Goal: Task Accomplishment & Management: Manage account settings

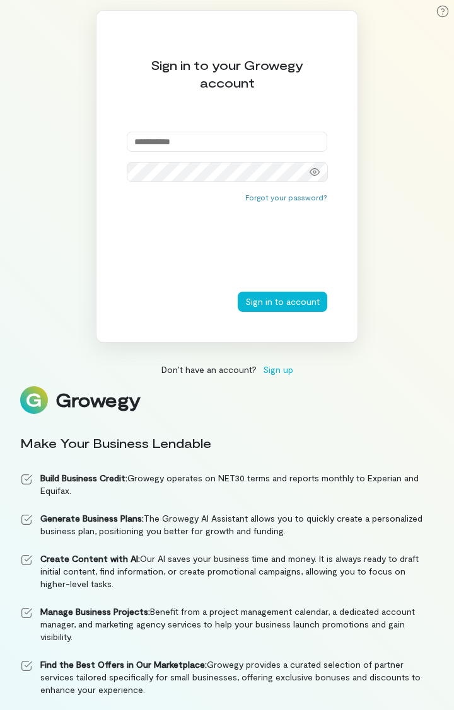
click at [167, 143] on input "email" at bounding box center [227, 142] width 200 height 20
paste input "**********"
type input "**********"
click at [306, 302] on button "Sign in to account" at bounding box center [282, 302] width 89 height 20
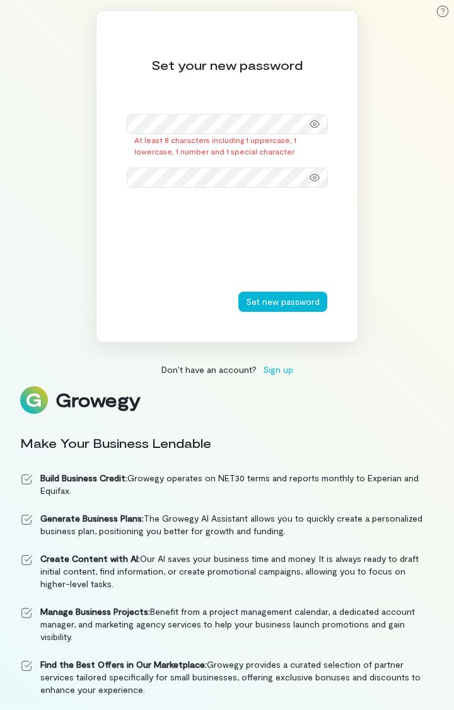
click at [181, 287] on div "Set your new password At least 8 characters including 1 uppercase, 1 lowercase,…" at bounding box center [227, 176] width 262 height 333
click at [312, 122] on icon at bounding box center [314, 124] width 10 height 8
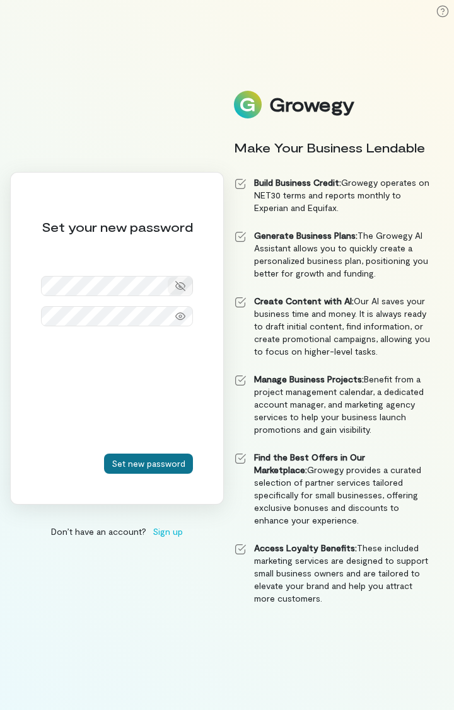
click at [115, 462] on button "Set new password" at bounding box center [148, 464] width 89 height 20
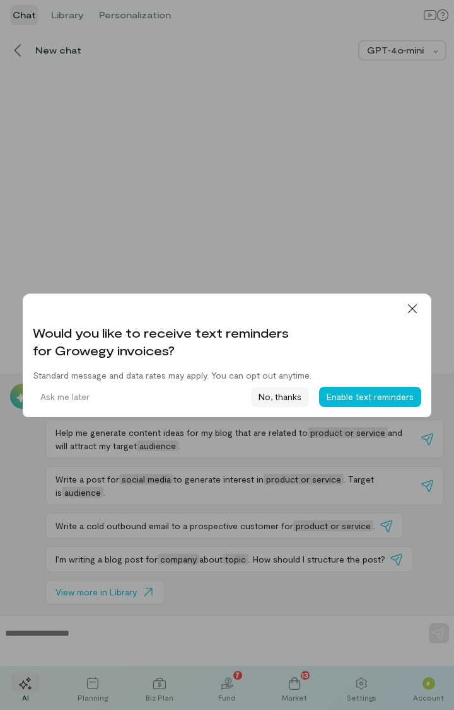
click at [268, 400] on button "No, thanks" at bounding box center [280, 397] width 58 height 20
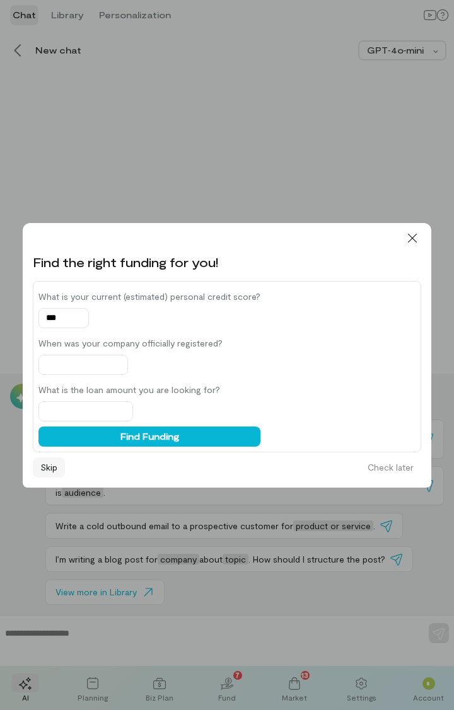
type input "***"
click at [49, 468] on button "Skip" at bounding box center [49, 468] width 32 height 20
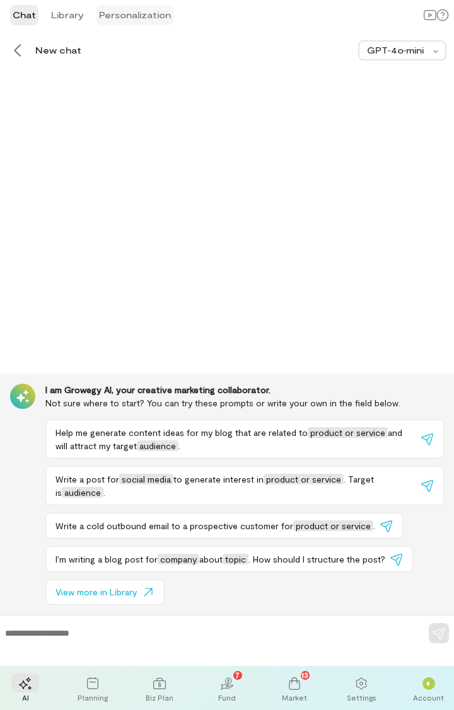
click at [144, 13] on li "Personalization" at bounding box center [134, 15] width 77 height 20
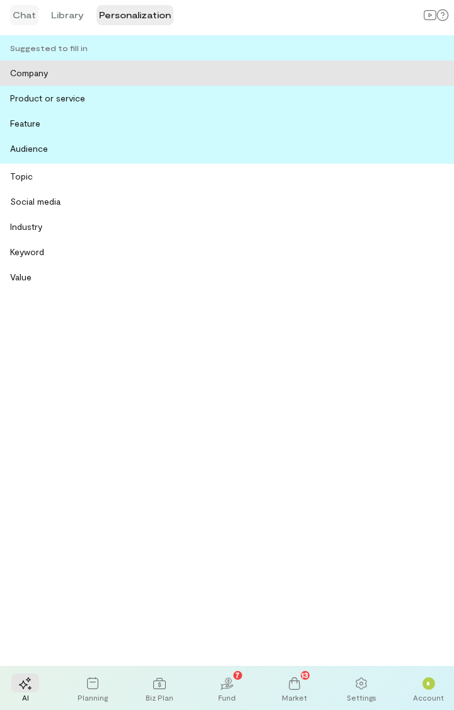
click at [22, 13] on li "Chat" at bounding box center [24, 15] width 28 height 20
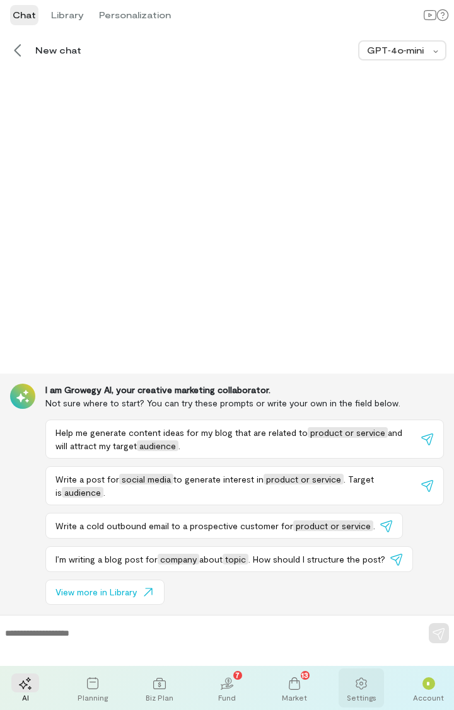
click at [362, 686] on icon at bounding box center [361, 684] width 13 height 13
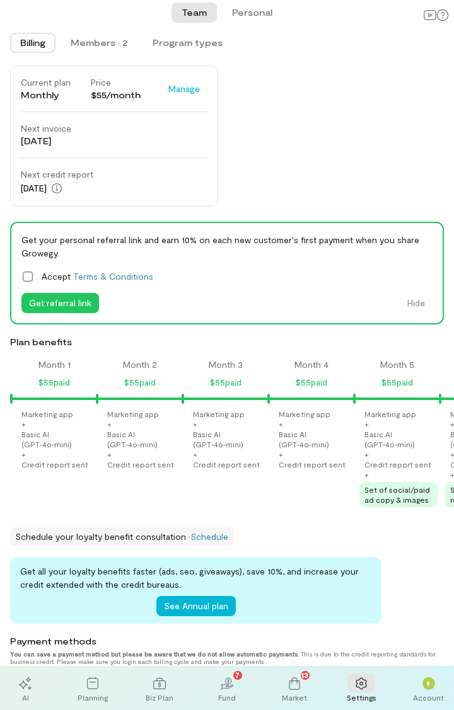
scroll to position [0, 1414]
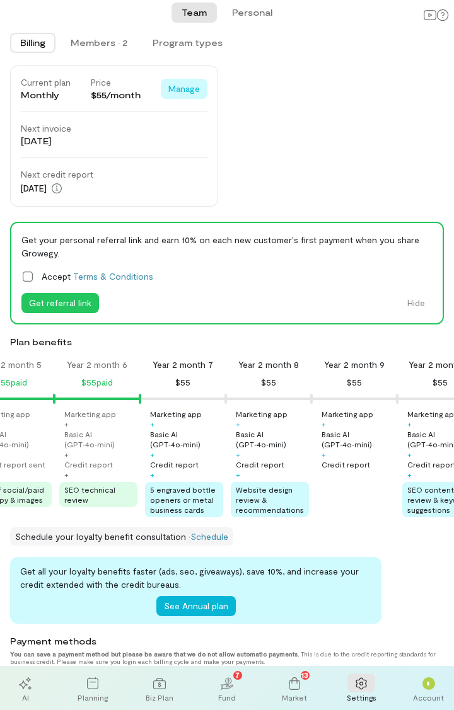
click at [192, 82] on button "Manage" at bounding box center [184, 89] width 47 height 20
click at [209, 129] on span "Cancel plan" at bounding box center [219, 132] width 69 height 13
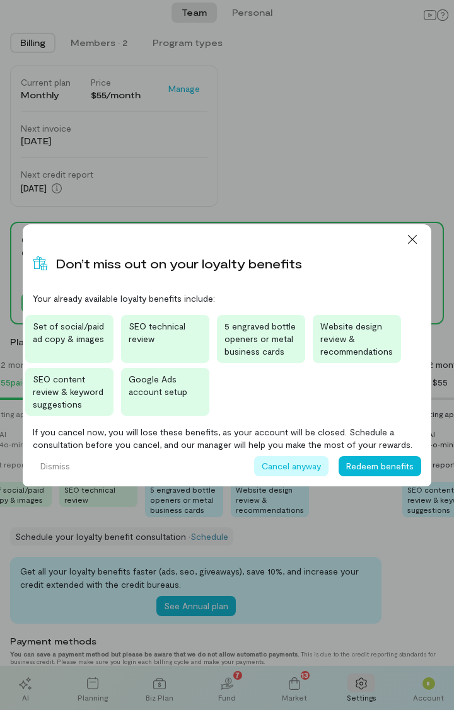
click at [270, 467] on button "Cancel anyway" at bounding box center [291, 466] width 74 height 20
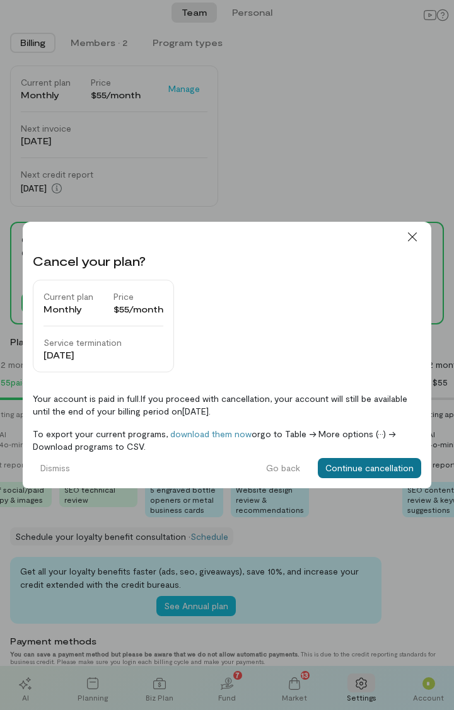
click at [408, 466] on button "Continue cancellation" at bounding box center [369, 468] width 103 height 20
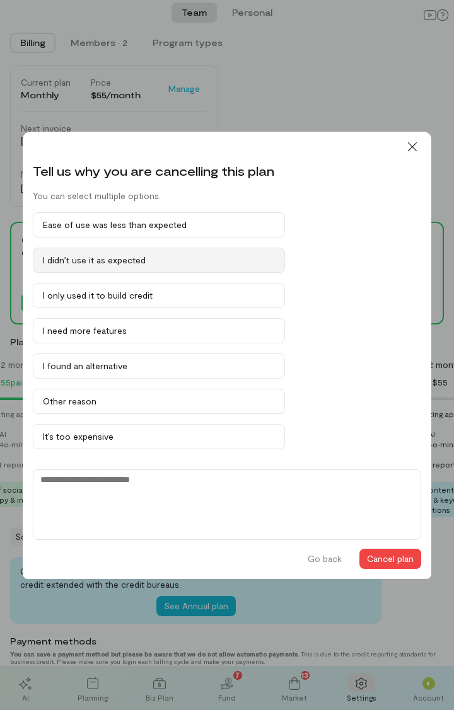
click at [98, 256] on div "I didn’t use it as expected" at bounding box center [159, 260] width 232 height 13
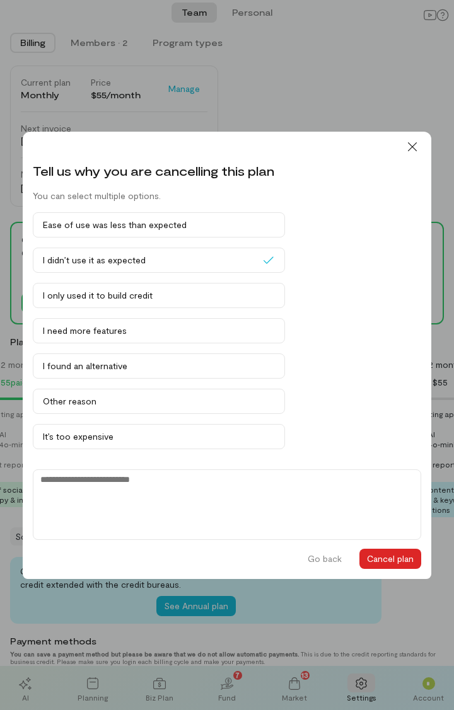
click at [390, 558] on button "Cancel plan" at bounding box center [390, 559] width 62 height 20
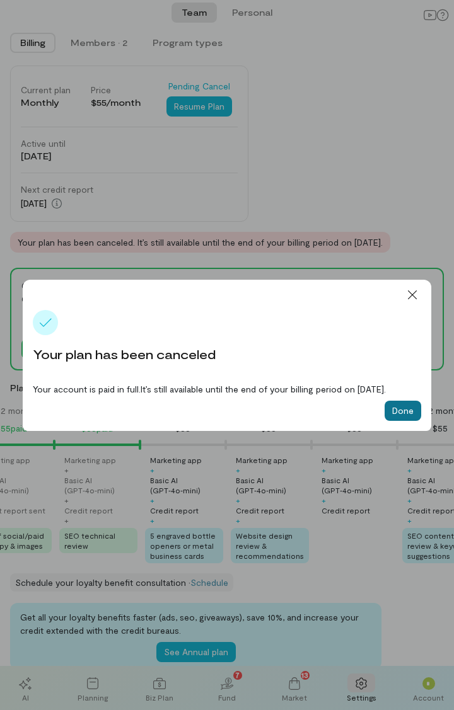
click at [401, 415] on button "Done" at bounding box center [402, 411] width 37 height 20
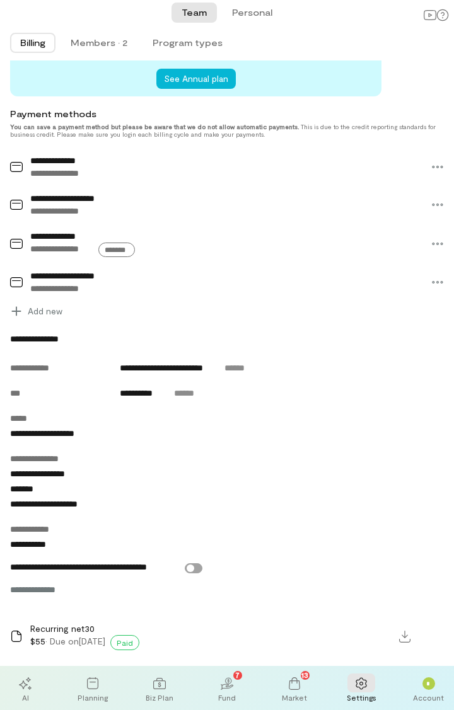
scroll to position [543, 0]
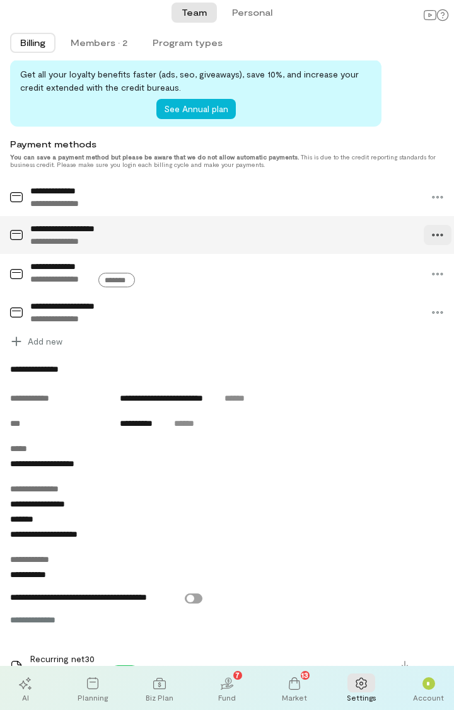
click at [431, 241] on icon at bounding box center [437, 235] width 13 height 13
click at [375, 266] on span "Manage" at bounding box center [409, 259] width 69 height 13
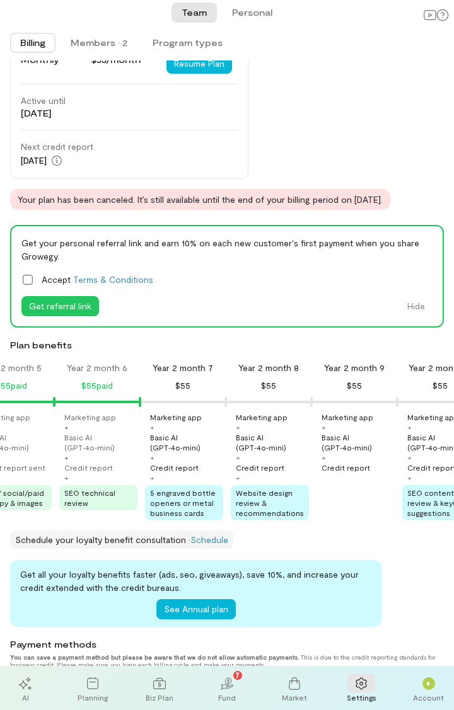
scroll to position [0, 0]
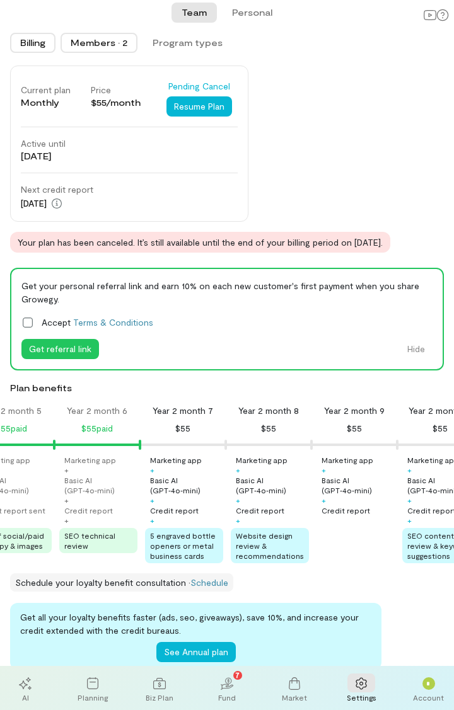
click at [101, 42] on div "Members · 2" at bounding box center [99, 43] width 57 height 13
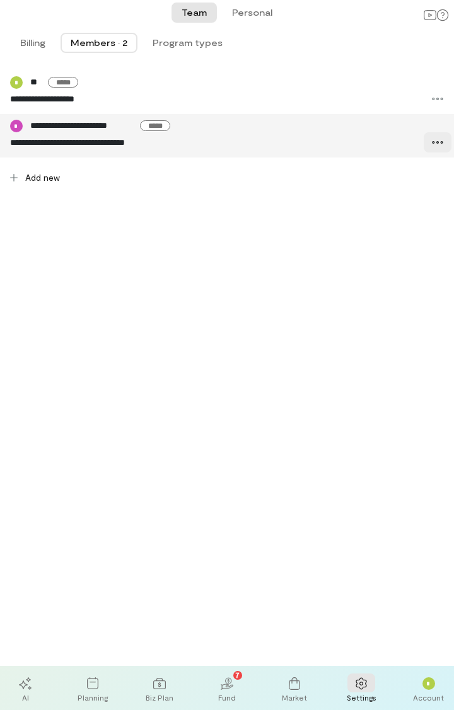
click at [444, 142] on div at bounding box center [438, 142] width 28 height 20
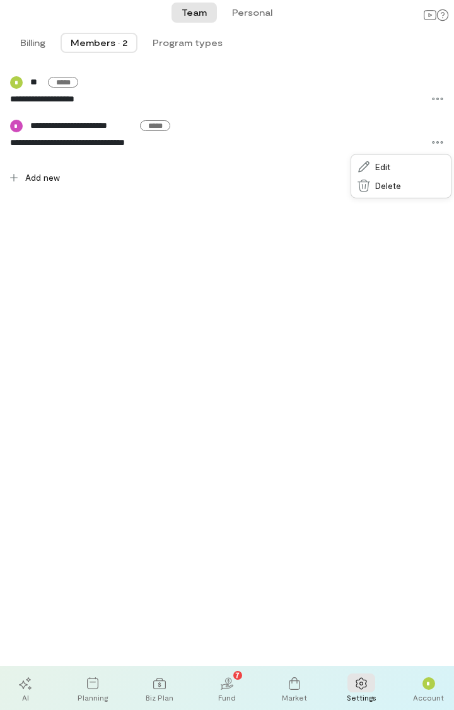
click at [88, 218] on div "**********" at bounding box center [227, 364] width 454 height 606
drag, startPoint x: 147, startPoint y: 144, endPoint x: 86, endPoint y: 292, distance: 159.7
click at [86, 292] on div "**********" at bounding box center [227, 364] width 454 height 606
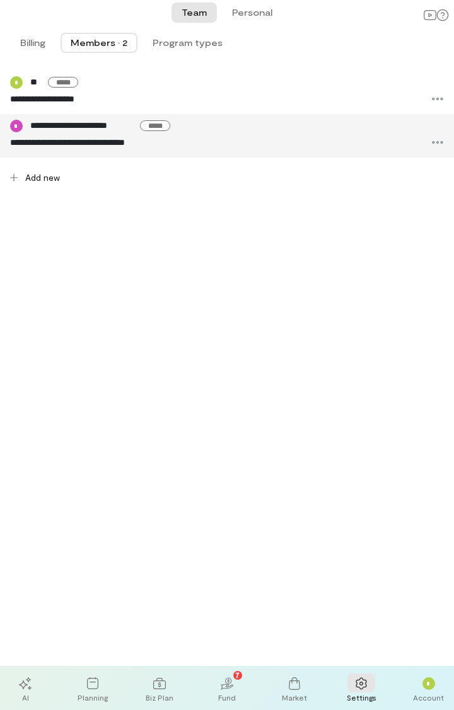
click at [195, 146] on span "**********" at bounding box center [213, 142] width 406 height 13
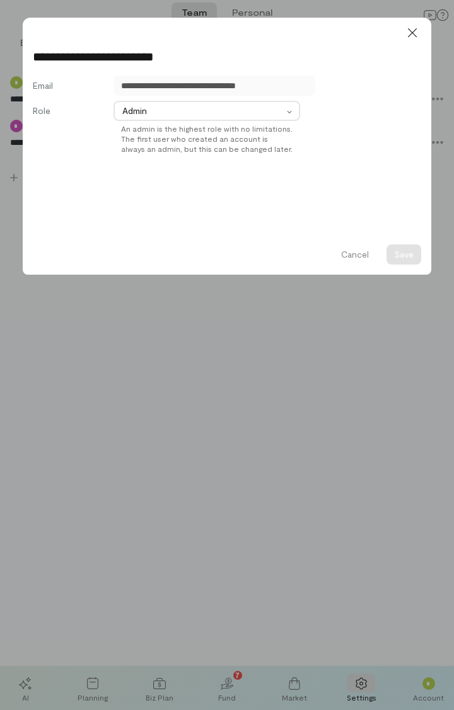
drag, startPoint x: 182, startPoint y: 83, endPoint x: 90, endPoint y: 351, distance: 283.2
click at [90, 351] on div "**********" at bounding box center [227, 355] width 454 height 710
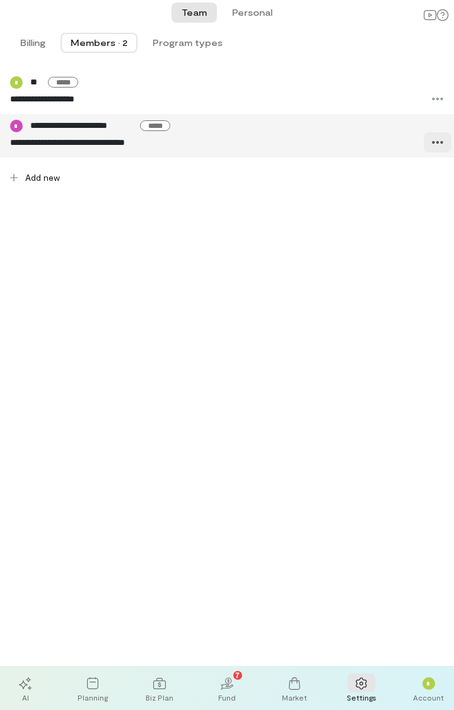
click at [438, 144] on icon at bounding box center [437, 142] width 13 height 13
click at [375, 168] on span "Edit" at bounding box center [409, 167] width 69 height 13
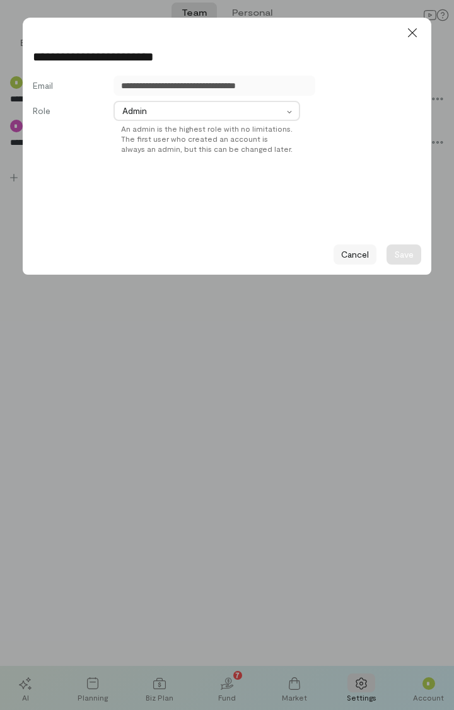
click at [361, 255] on button "Cancel" at bounding box center [354, 255] width 43 height 20
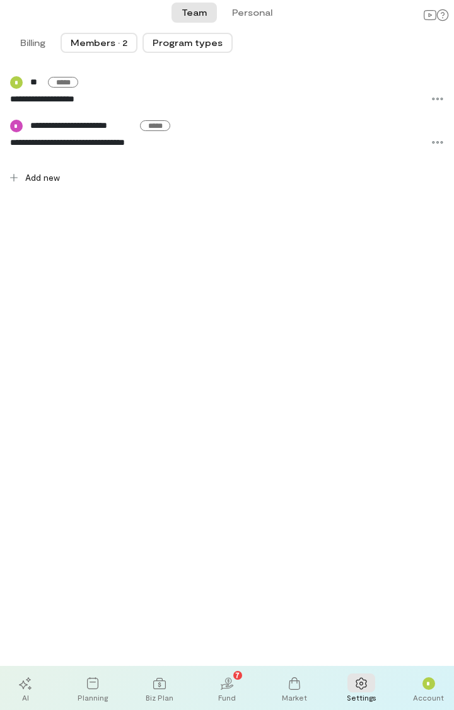
click at [172, 42] on button "Program types" at bounding box center [187, 43] width 90 height 20
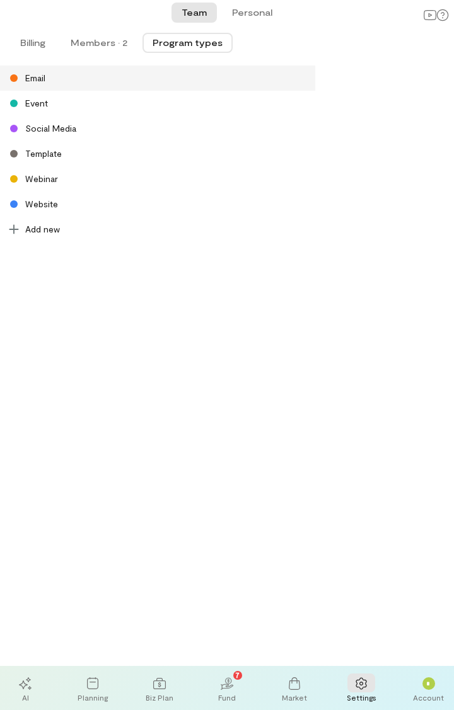
click at [40, 77] on div "Email" at bounding box center [35, 78] width 20 height 13
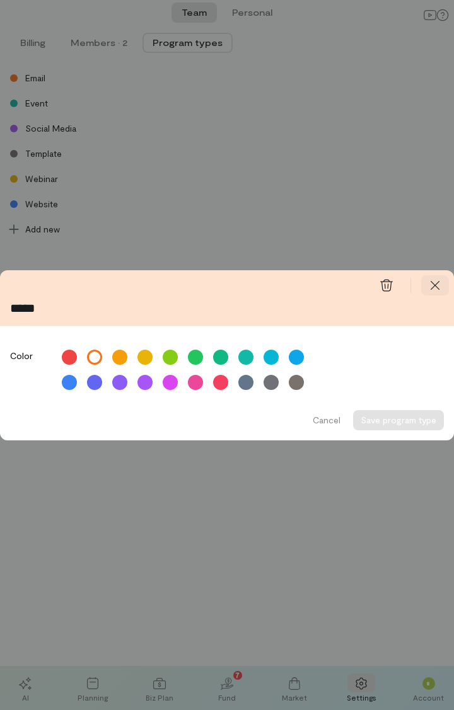
click at [437, 281] on icon at bounding box center [435, 285] width 13 height 13
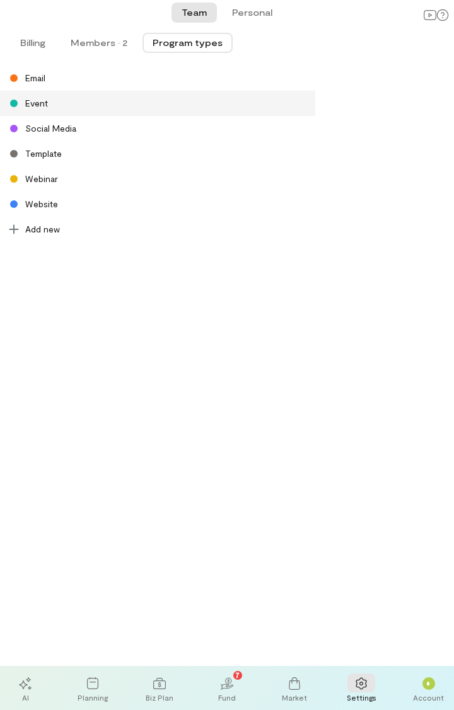
click at [33, 100] on div "Event" at bounding box center [36, 103] width 23 height 13
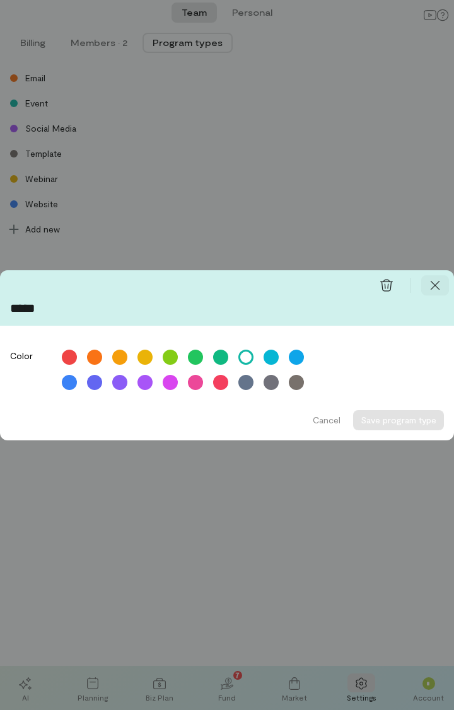
click at [442, 278] on div at bounding box center [435, 285] width 28 height 20
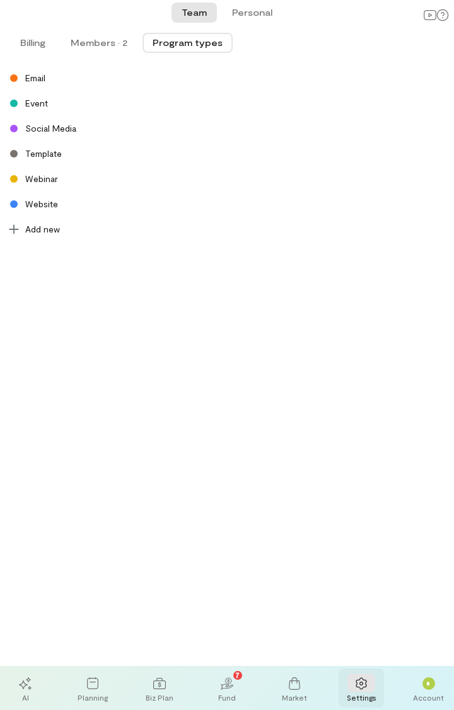
click at [361, 686] on icon at bounding box center [361, 684] width 13 height 13
click at [425, 689] on div "*" at bounding box center [428, 684] width 13 height 13
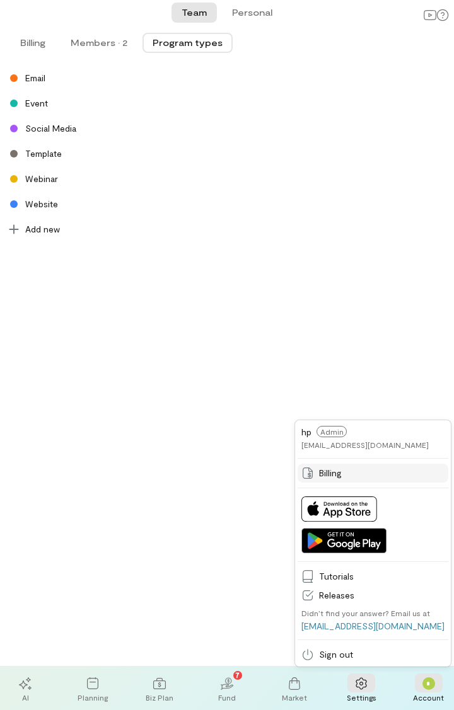
click at [357, 470] on span "Billing" at bounding box center [381, 473] width 125 height 13
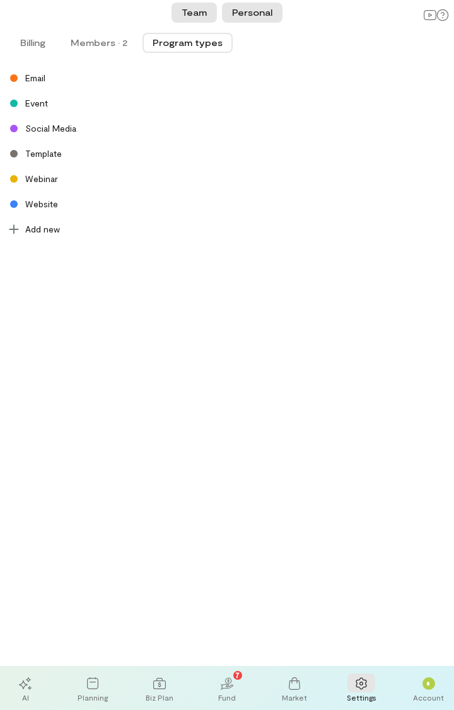
click at [249, 13] on button "Personal" at bounding box center [252, 13] width 61 height 20
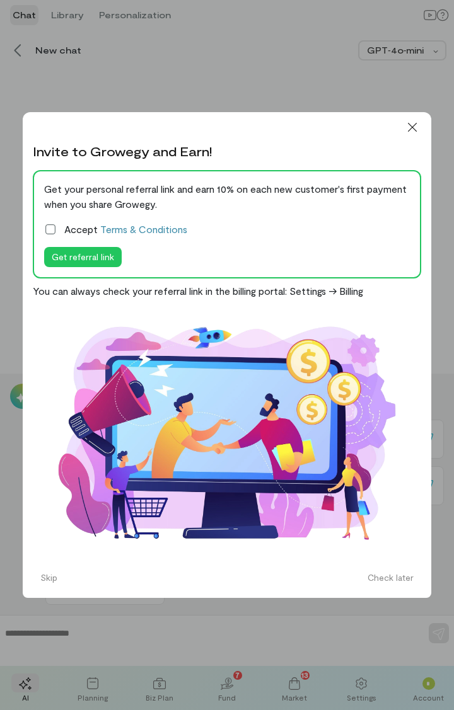
click at [50, 230] on icon at bounding box center [50, 229] width 13 height 13
click at [51, 580] on button "Skip" at bounding box center [49, 578] width 32 height 20
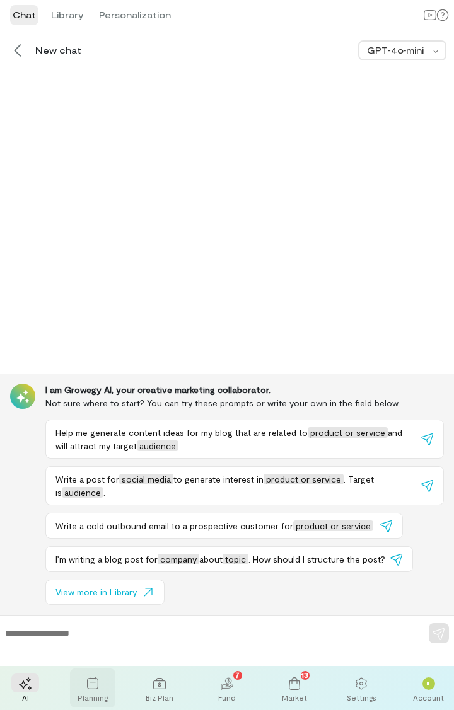
click at [91, 686] on icon at bounding box center [92, 684] width 13 height 13
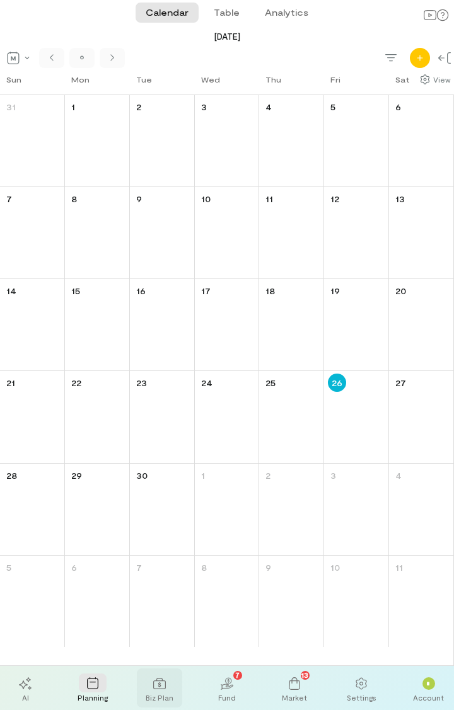
click at [157, 693] on div "Biz Plan" at bounding box center [160, 698] width 28 height 10
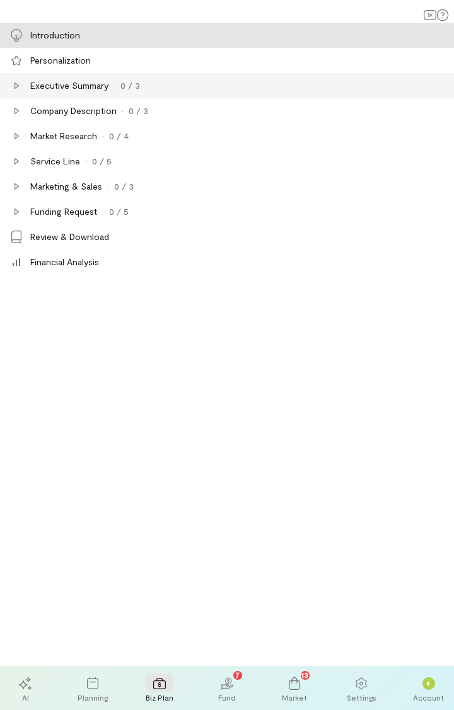
click at [59, 84] on div "Executive Summary" at bounding box center [69, 85] width 78 height 13
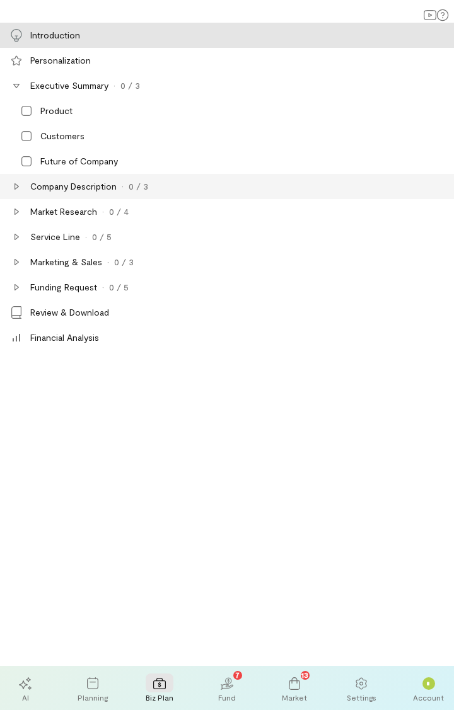
click at [78, 185] on div "Company Description" at bounding box center [73, 186] width 86 height 13
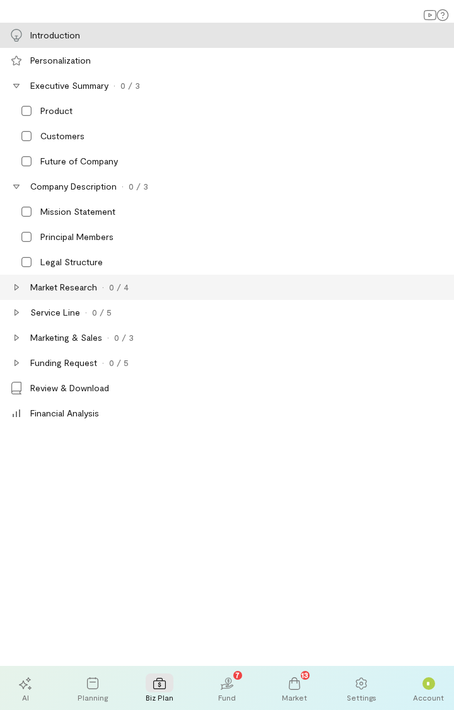
click at [69, 291] on div "Market Research" at bounding box center [63, 287] width 67 height 13
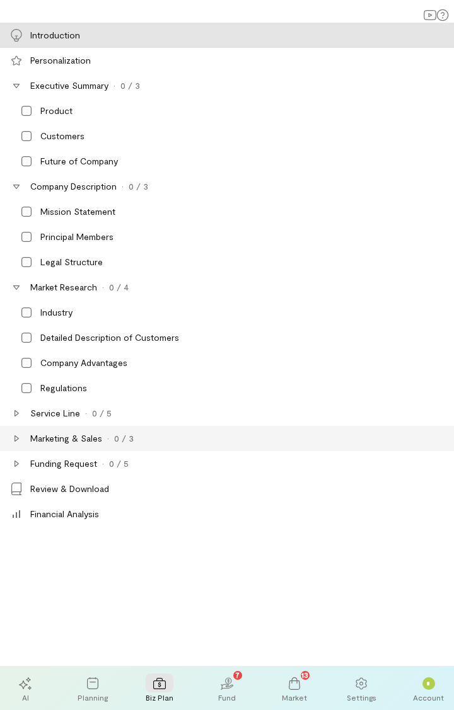
click at [59, 439] on div "Marketing & Sales" at bounding box center [66, 438] width 72 height 13
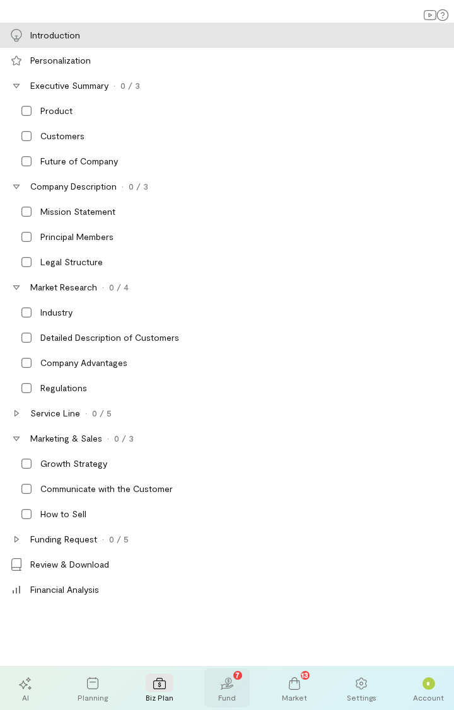
click at [234, 695] on div "Fund" at bounding box center [227, 698] width 18 height 10
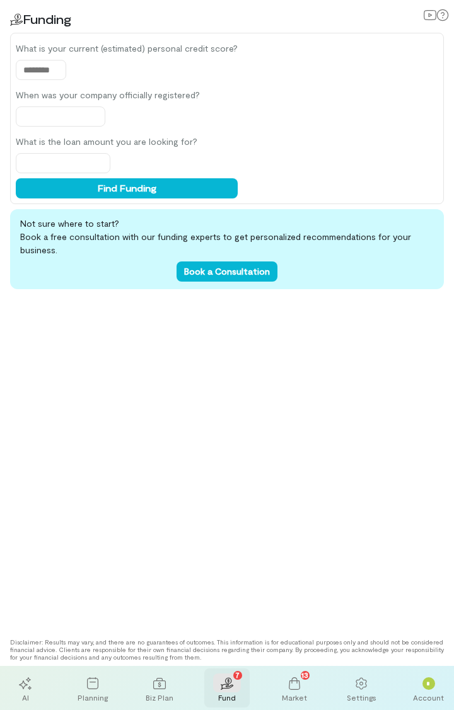
click at [240, 674] on span "7" at bounding box center [237, 674] width 4 height 11
click at [294, 684] on icon at bounding box center [294, 684] width 13 height 13
